Goal: Task Accomplishment & Management: Manage account settings

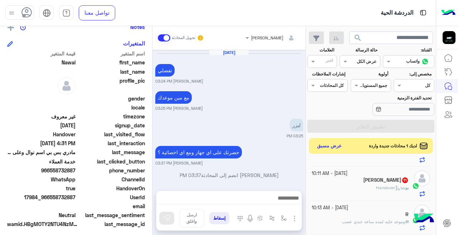
scroll to position [137, 0]
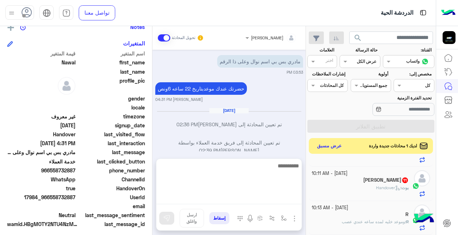
drag, startPoint x: 0, startPoint y: 0, endPoint x: 281, endPoint y: 198, distance: 343.8
click at [285, 201] on textarea at bounding box center [228, 182] width 145 height 43
click at [284, 200] on textarea at bounding box center [228, 182] width 145 height 43
click at [281, 198] on textarea at bounding box center [228, 182] width 145 height 43
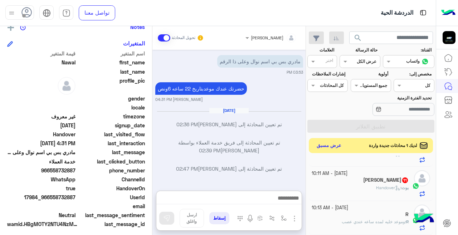
click at [330, 144] on button "عرض مسبق" at bounding box center [329, 146] width 30 height 10
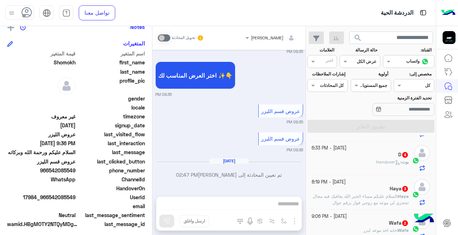
scroll to position [530, 0]
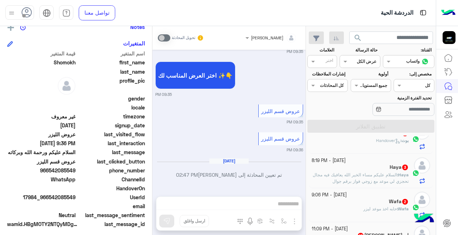
click at [272, 223] on div "[PERSON_NAME] تحويل المحادثة [DATE] السلام عليكم ورحمة الله وبركاته 09:35 PM أه…" at bounding box center [229, 132] width 153 height 212
click at [267, 37] on input "text" at bounding box center [279, 37] width 33 height 6
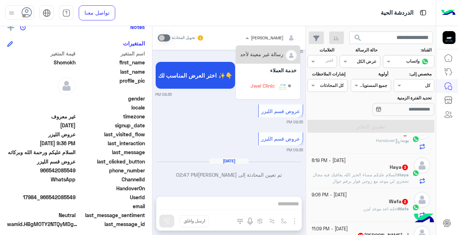
scroll to position [47, 0]
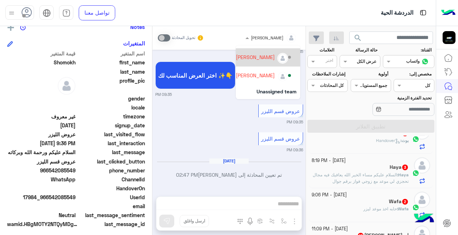
click at [246, 56] on div "[PERSON_NAME]" at bounding box center [255, 57] width 39 height 8
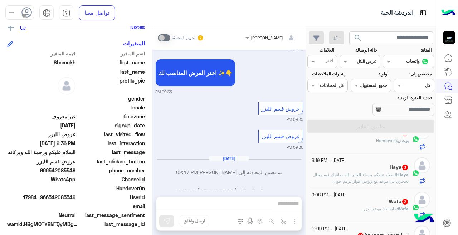
scroll to position [306, 0]
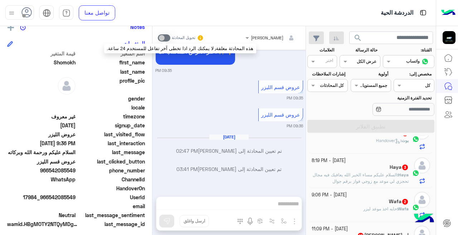
click at [169, 38] on span at bounding box center [164, 37] width 13 height 7
click at [167, 41] on span at bounding box center [164, 37] width 13 height 7
click at [162, 35] on span at bounding box center [164, 37] width 13 height 7
click at [163, 39] on span at bounding box center [164, 37] width 13 height 7
click at [168, 36] on span at bounding box center [164, 37] width 13 height 7
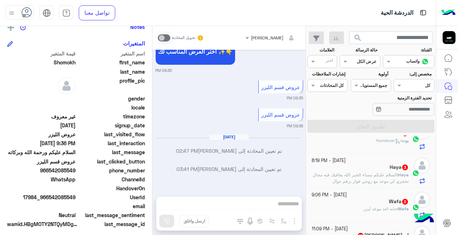
click at [224, 205] on div "[PERSON_NAME] تحويل المحادثة [DATE] السلام عليكم ورحمة الله وبركاته 09:35 PM أه…" at bounding box center [229, 132] width 153 height 212
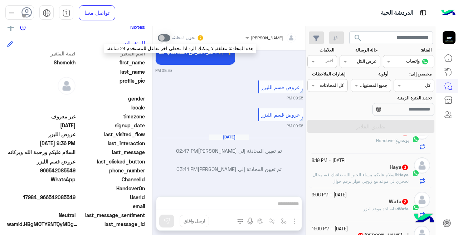
click at [166, 37] on span at bounding box center [164, 37] width 13 height 7
click at [166, 38] on span at bounding box center [164, 37] width 13 height 7
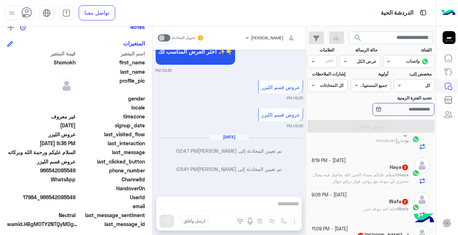
click at [395, 111] on input "تحديد الفترة الزمنية" at bounding box center [404, 109] width 62 height 13
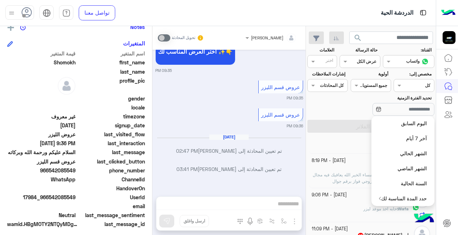
click at [408, 139] on button "آخر 7 أيام" at bounding box center [403, 138] width 63 height 15
type input "**********"
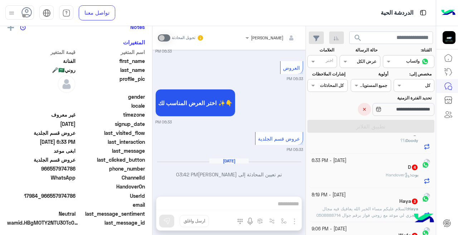
scroll to position [530, 0]
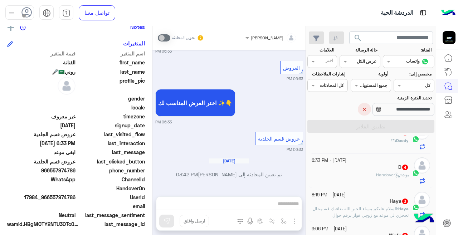
click at [358, 113] on button "×" at bounding box center [364, 109] width 13 height 13
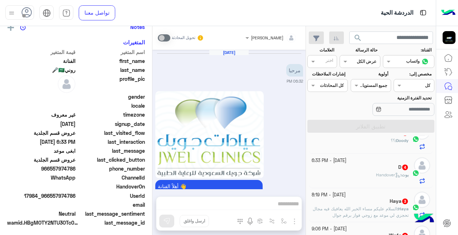
scroll to position [325, 0]
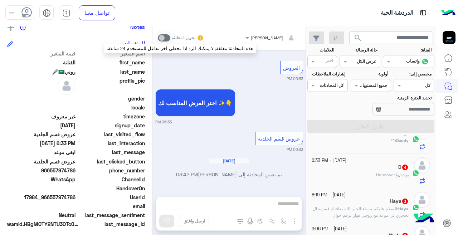
click at [166, 40] on span at bounding box center [164, 37] width 13 height 7
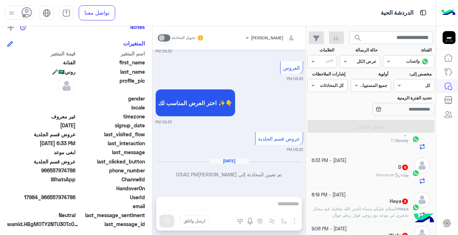
click at [268, 39] on input "text" at bounding box center [279, 37] width 33 height 6
drag, startPoint x: 229, startPoint y: 61, endPoint x: 233, endPoint y: 61, distance: 4.3
click at [234, 76] on div "العروض 06:33 PM" at bounding box center [229, 70] width 148 height 22
click at [250, 38] on div "[PERSON_NAME]" at bounding box center [271, 38] width 59 height 13
drag, startPoint x: 229, startPoint y: 62, endPoint x: 233, endPoint y: 66, distance: 5.4
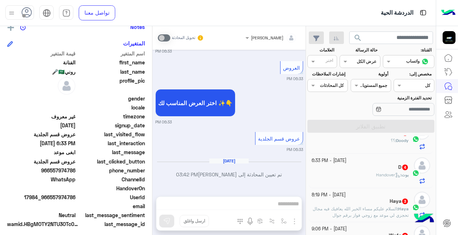
click at [233, 66] on div "العروض 06:33 PM" at bounding box center [229, 70] width 148 height 22
click at [247, 39] on span at bounding box center [246, 38] width 9 height 8
drag, startPoint x: 229, startPoint y: 62, endPoint x: 253, endPoint y: 62, distance: 23.6
click at [229, 74] on div "العروض 06:33 PM" at bounding box center [229, 70] width 148 height 22
click at [259, 32] on div "[PERSON_NAME]" at bounding box center [274, 38] width 46 height 14
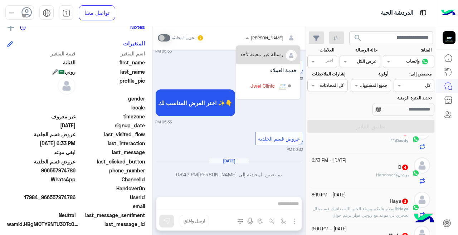
click at [263, 39] on input "text" at bounding box center [279, 37] width 33 height 6
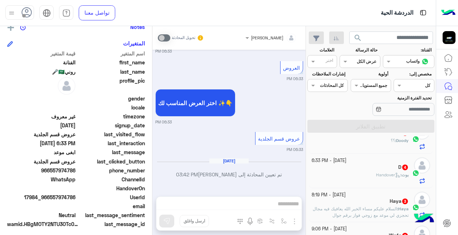
click at [263, 34] on input "text" at bounding box center [279, 37] width 33 height 6
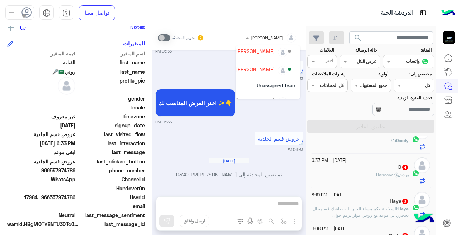
scroll to position [53, 0]
click at [248, 52] on div "[PERSON_NAME]" at bounding box center [255, 51] width 39 height 8
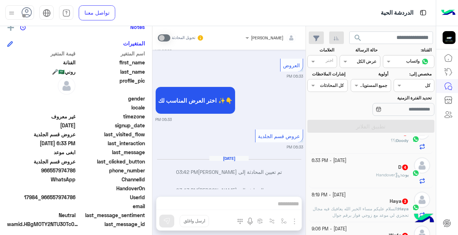
scroll to position [348, 0]
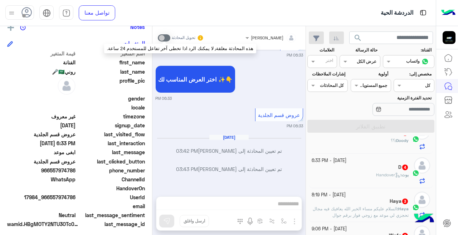
click at [168, 36] on span at bounding box center [164, 37] width 13 height 7
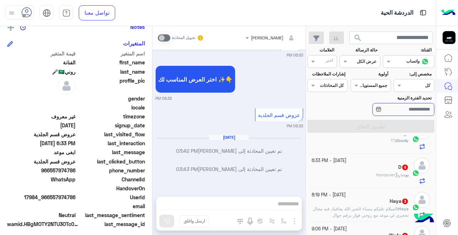
click at [392, 115] on input "تحديد الفترة الزمنية" at bounding box center [404, 109] width 62 height 13
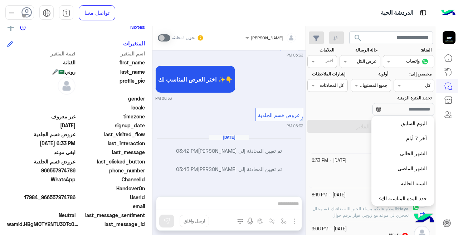
click at [401, 138] on button "آخر 7 أيام" at bounding box center [403, 138] width 63 height 15
type input "**********"
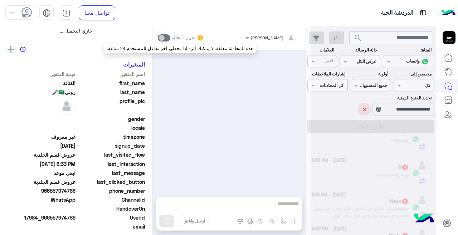
scroll to position [0, 0]
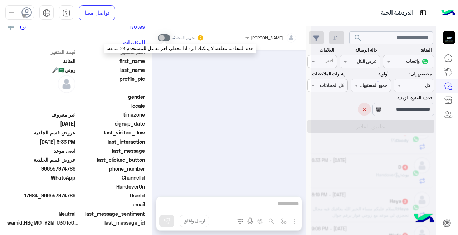
click at [167, 39] on span at bounding box center [164, 37] width 13 height 7
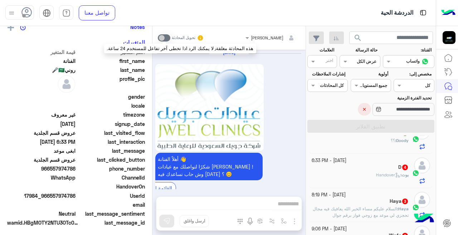
scroll to position [316, 0]
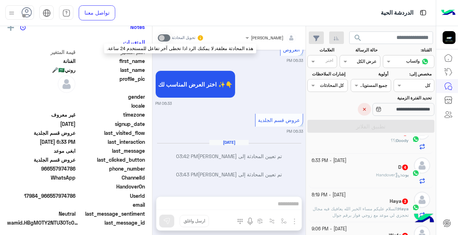
click at [167, 39] on span at bounding box center [164, 37] width 13 height 7
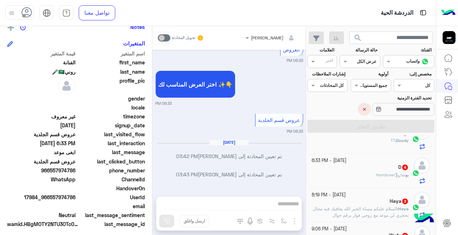
click at [359, 113] on button "×" at bounding box center [364, 109] width 13 height 13
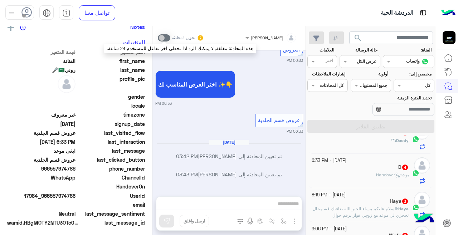
click at [169, 40] on span at bounding box center [164, 37] width 13 height 7
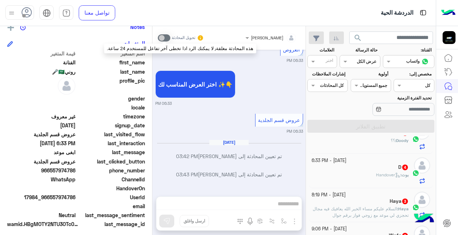
click at [166, 39] on span at bounding box center [164, 37] width 13 height 7
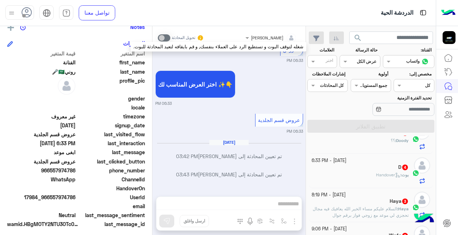
click at [200, 41] on icon at bounding box center [200, 37] width 7 height 7
click at [199, 37] on icon at bounding box center [200, 38] width 6 height 6
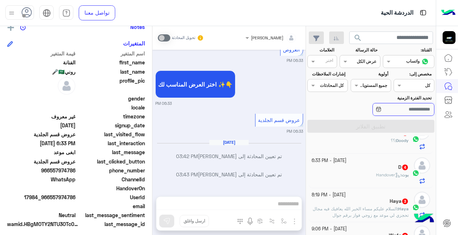
click at [395, 103] on input "تحديد الفترة الزمنية" at bounding box center [404, 109] width 62 height 13
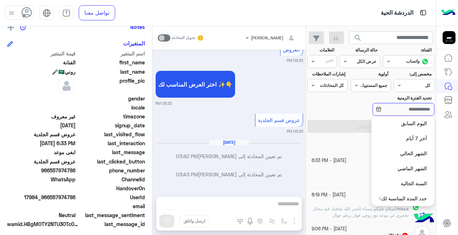
click at [387, 110] on input "تحديد الفترة الزمنية" at bounding box center [404, 109] width 62 height 13
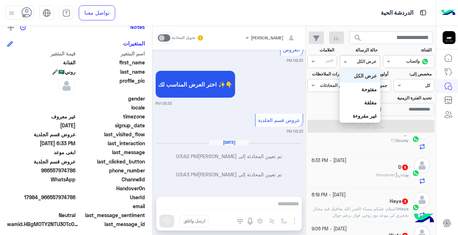
click at [369, 66] on div "القناه عرض الكل" at bounding box center [360, 61] width 40 height 13
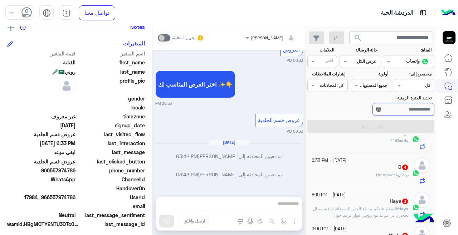
click at [391, 107] on input "تحديد الفترة الزمنية" at bounding box center [404, 109] width 62 height 13
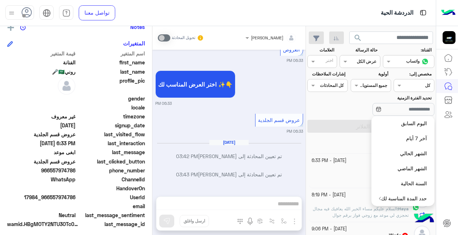
click at [162, 33] on div "تحويل المحادثة" at bounding box center [181, 38] width 46 height 13
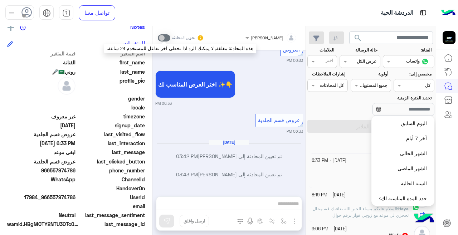
click at [167, 39] on span at bounding box center [164, 37] width 13 height 7
click at [164, 37] on span at bounding box center [164, 37] width 13 height 7
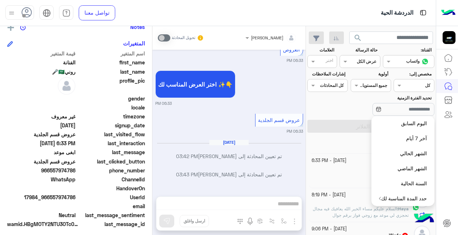
click at [393, 120] on button "اليوم السابق" at bounding box center [403, 123] width 63 height 15
type input "**********"
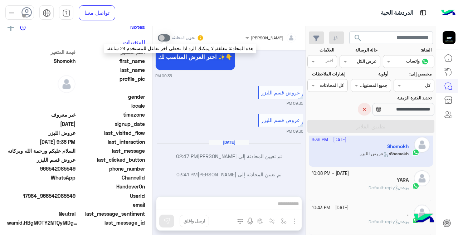
scroll to position [4, 0]
click at [170, 37] on span at bounding box center [164, 37] width 13 height 7
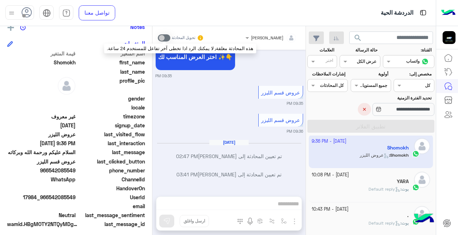
click at [167, 39] on span at bounding box center [164, 37] width 13 height 7
